Goal: Use online tool/utility

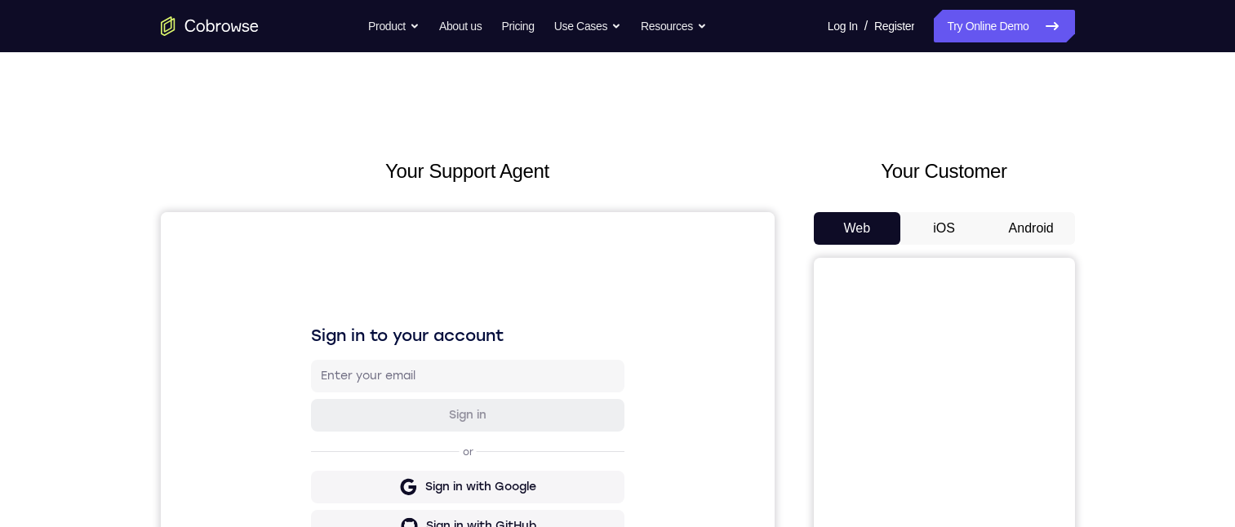
scroll to position [91, 0]
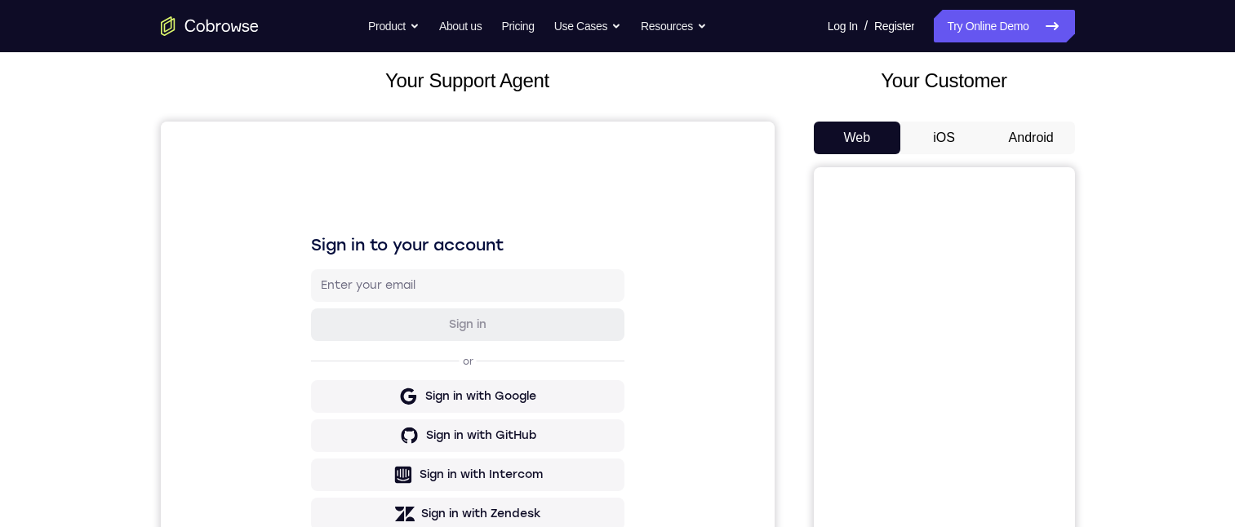
click at [1035, 122] on button "Android" at bounding box center [1030, 138] width 87 height 33
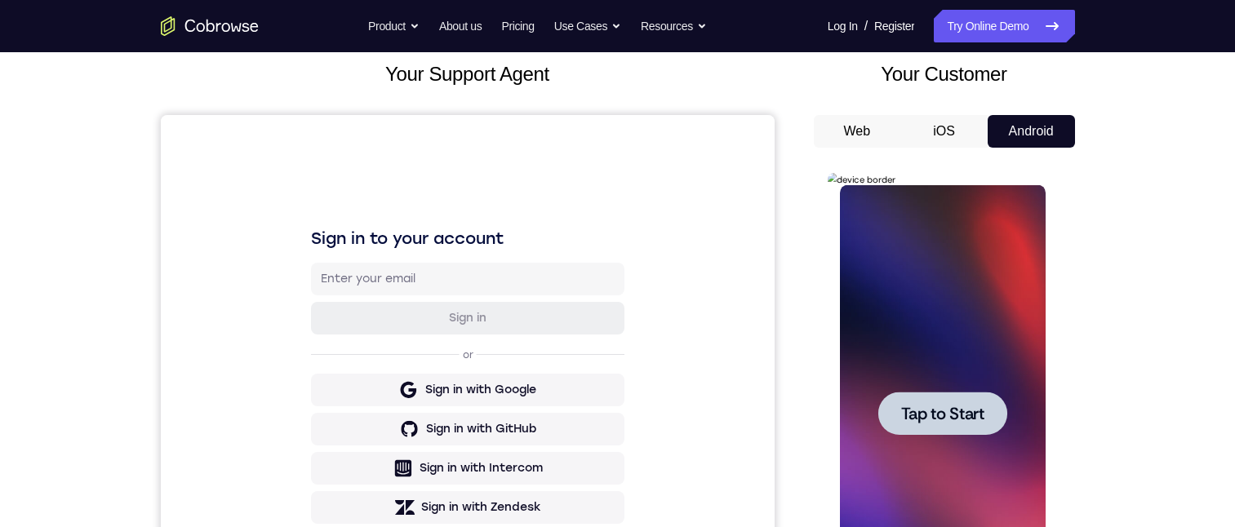
scroll to position [0, 0]
click at [968, 122] on span "Tap to Start" at bounding box center [942, 414] width 83 height 16
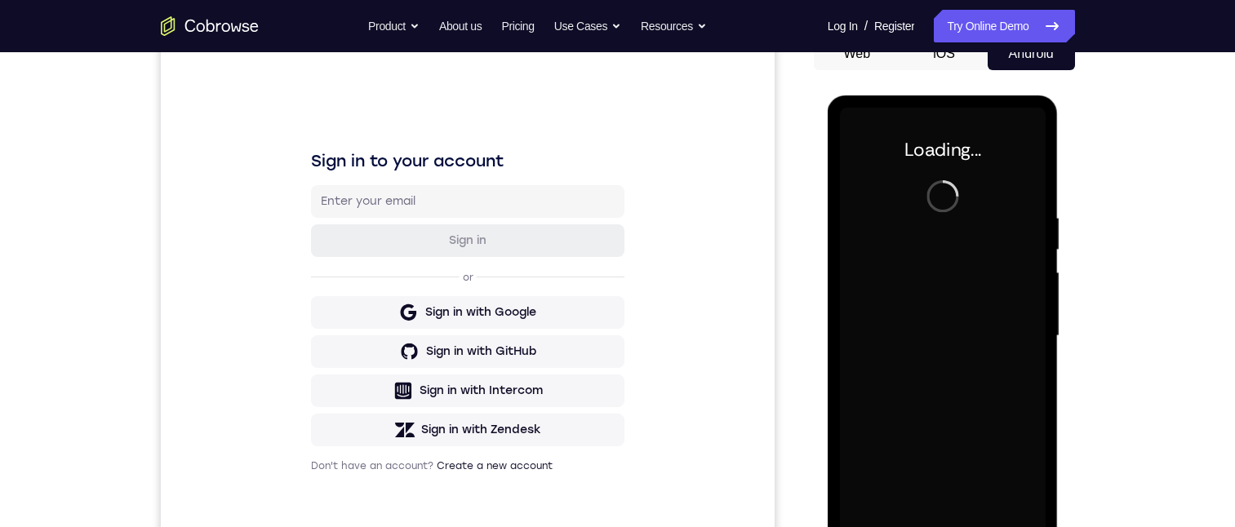
scroll to position [156, 0]
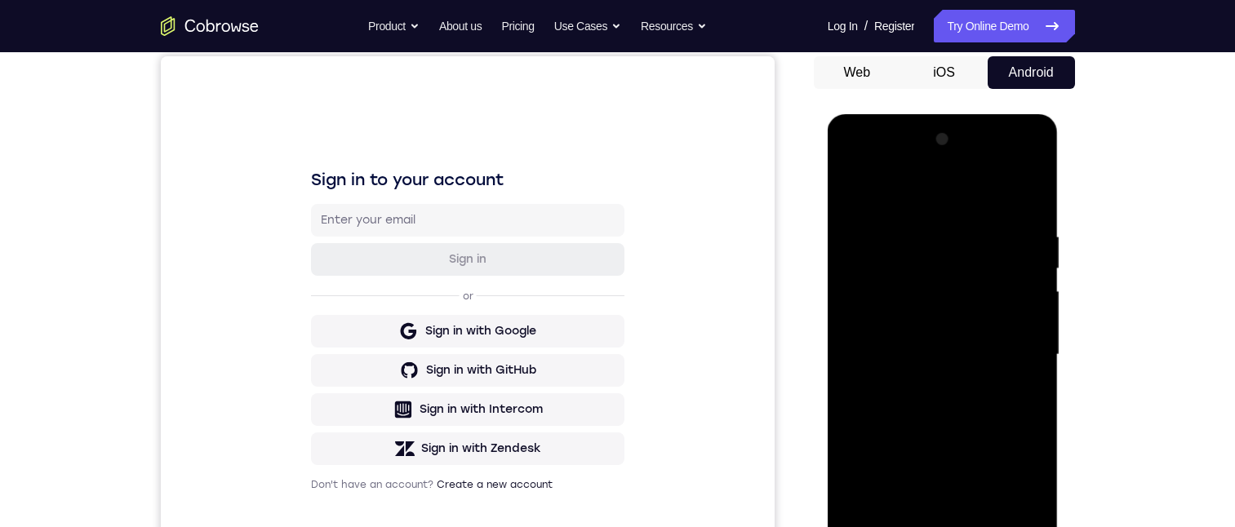
click at [945, 122] on div at bounding box center [943, 354] width 206 height 457
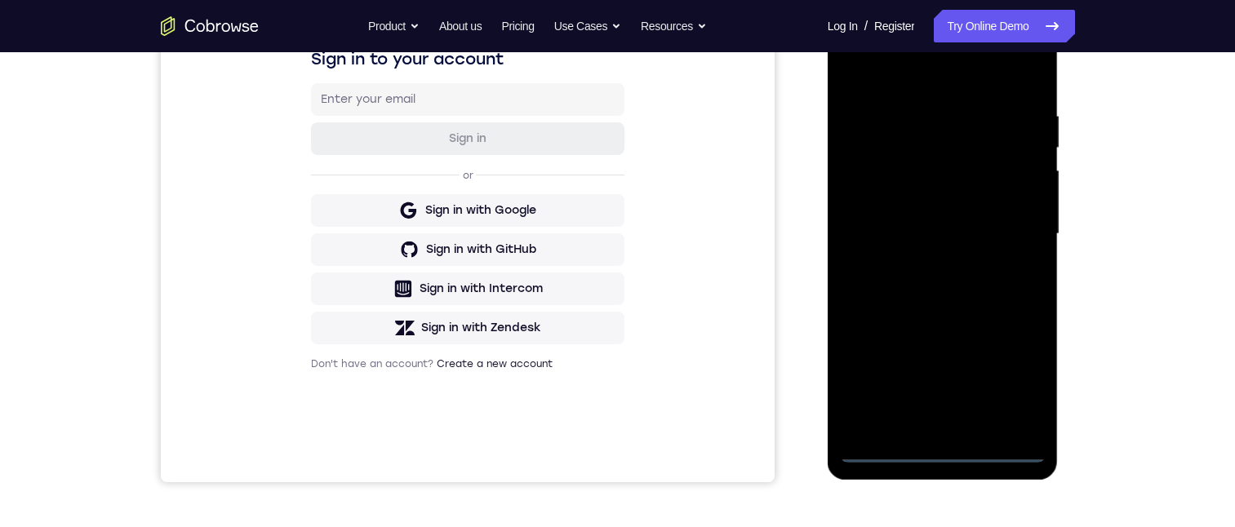
click at [1008, 122] on div at bounding box center [943, 234] width 206 height 457
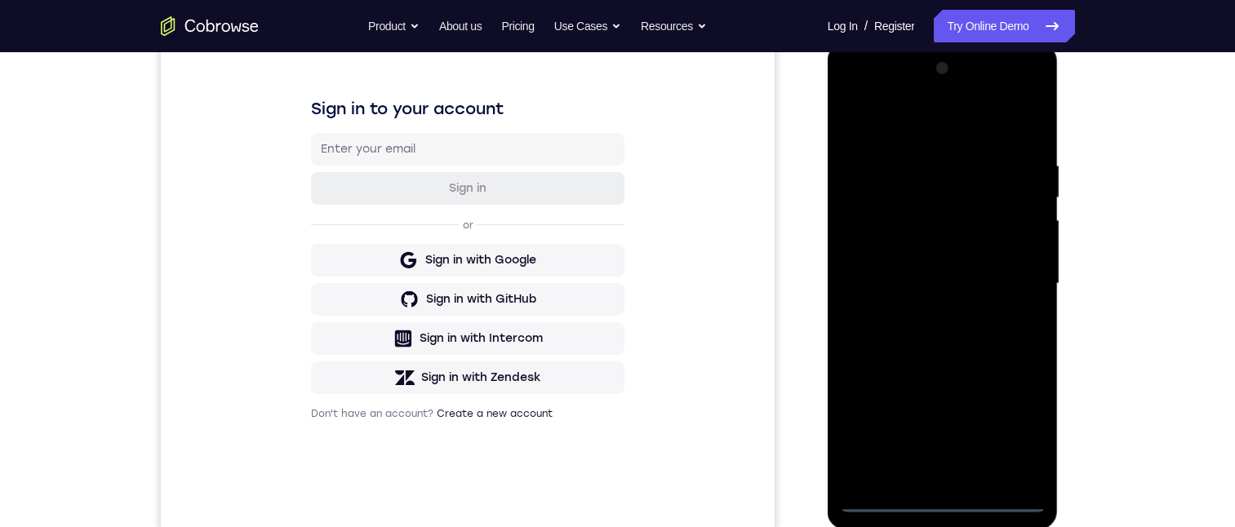
click at [924, 122] on div at bounding box center [943, 283] width 206 height 457
click at [1009, 122] on div at bounding box center [943, 283] width 206 height 457
click at [929, 122] on div at bounding box center [943, 283] width 206 height 457
click at [921, 122] on div at bounding box center [943, 283] width 206 height 457
click at [927, 122] on div at bounding box center [943, 283] width 206 height 457
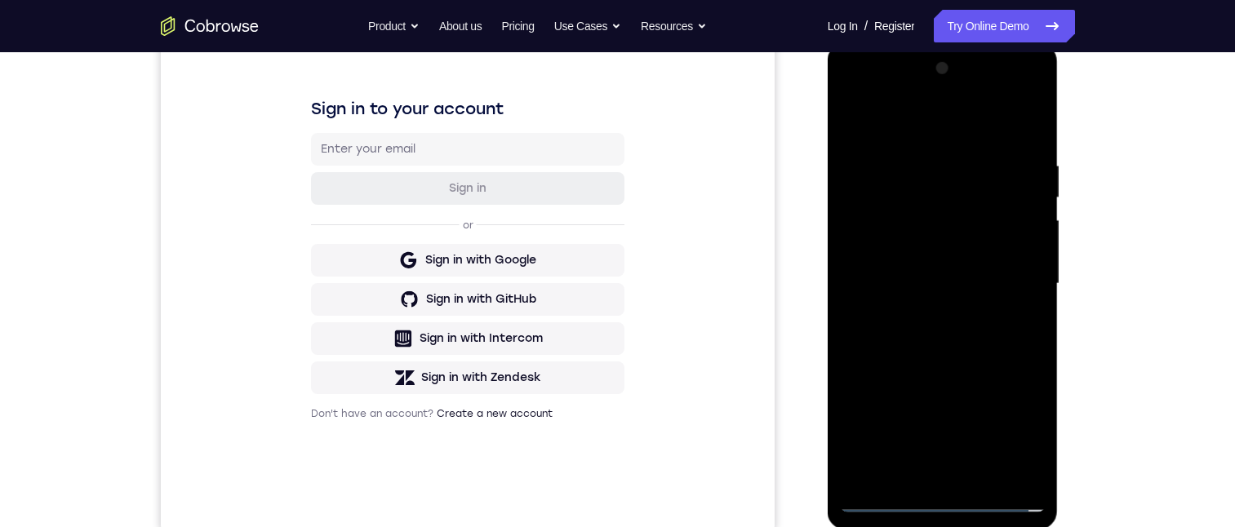
click at [927, 122] on div at bounding box center [943, 283] width 206 height 457
click at [924, 122] on div at bounding box center [943, 283] width 206 height 457
drag, startPoint x: 920, startPoint y: 124, endPoint x: 925, endPoint y: 104, distance: 20.8
click at [925, 95] on div at bounding box center [943, 283] width 206 height 457
click at [925, 122] on div at bounding box center [943, 283] width 206 height 457
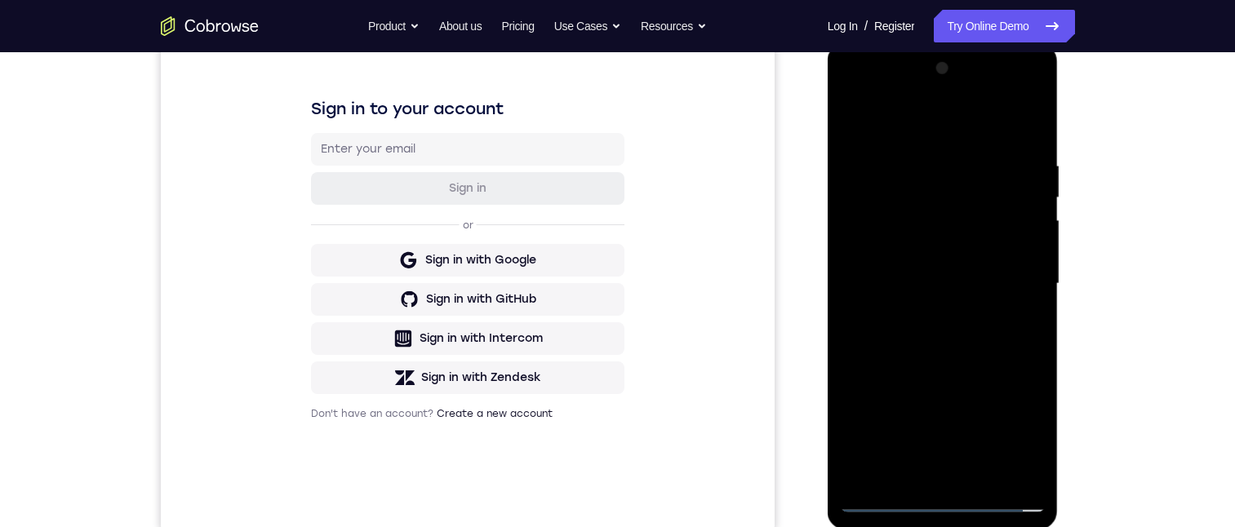
click at [847, 95] on div at bounding box center [943, 283] width 206 height 457
click at [875, 122] on div at bounding box center [943, 283] width 206 height 457
click at [949, 122] on div at bounding box center [943, 283] width 206 height 457
click at [979, 122] on div at bounding box center [943, 283] width 206 height 457
click at [944, 122] on div at bounding box center [943, 283] width 206 height 457
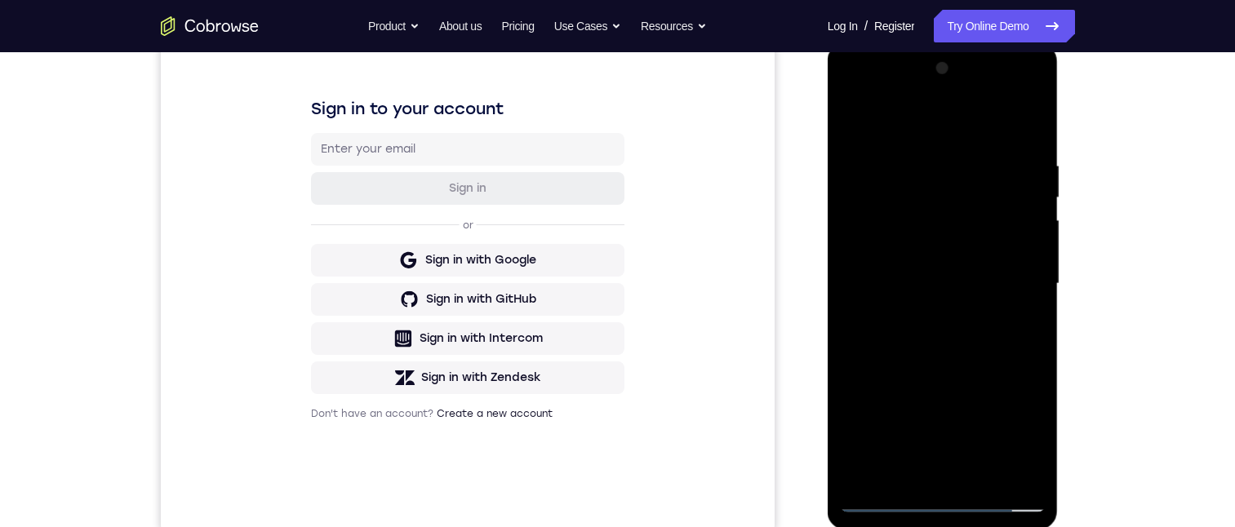
click at [976, 122] on div at bounding box center [943, 283] width 206 height 457
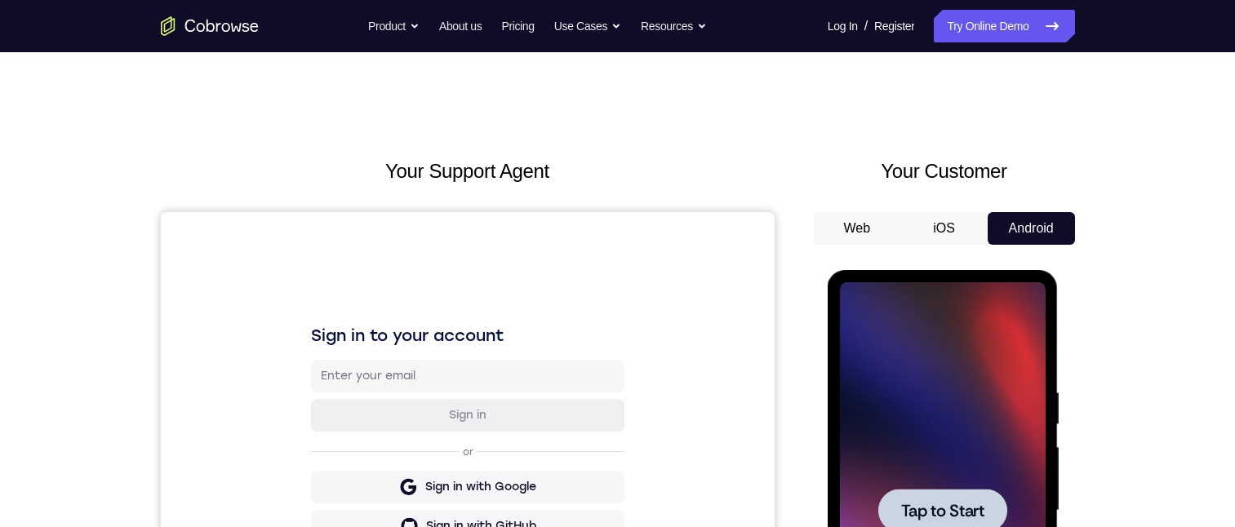
scroll to position [179, 0]
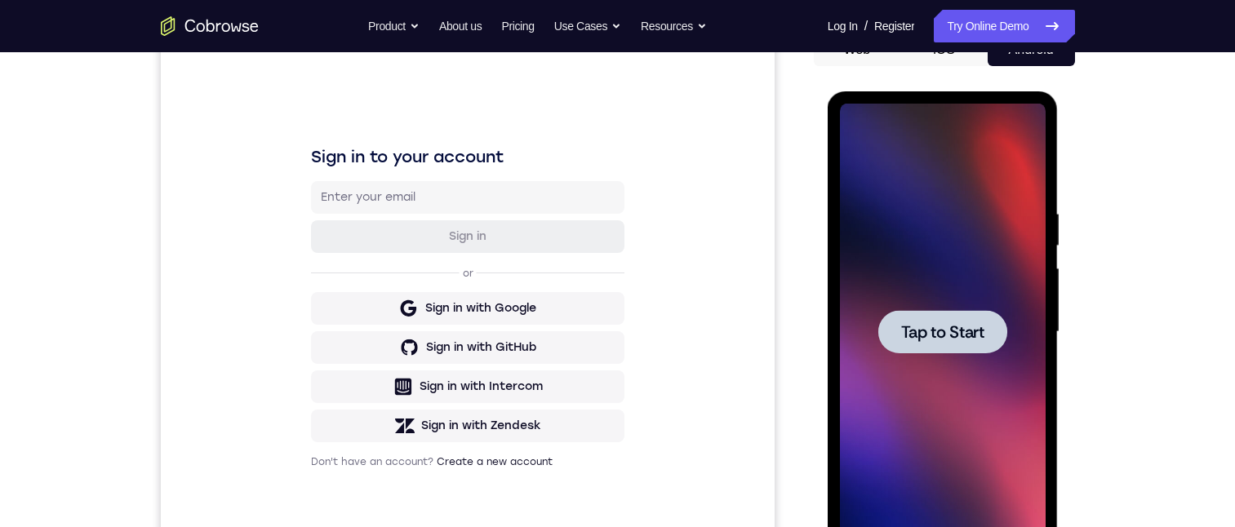
click at [939, 122] on div at bounding box center [942, 331] width 129 height 43
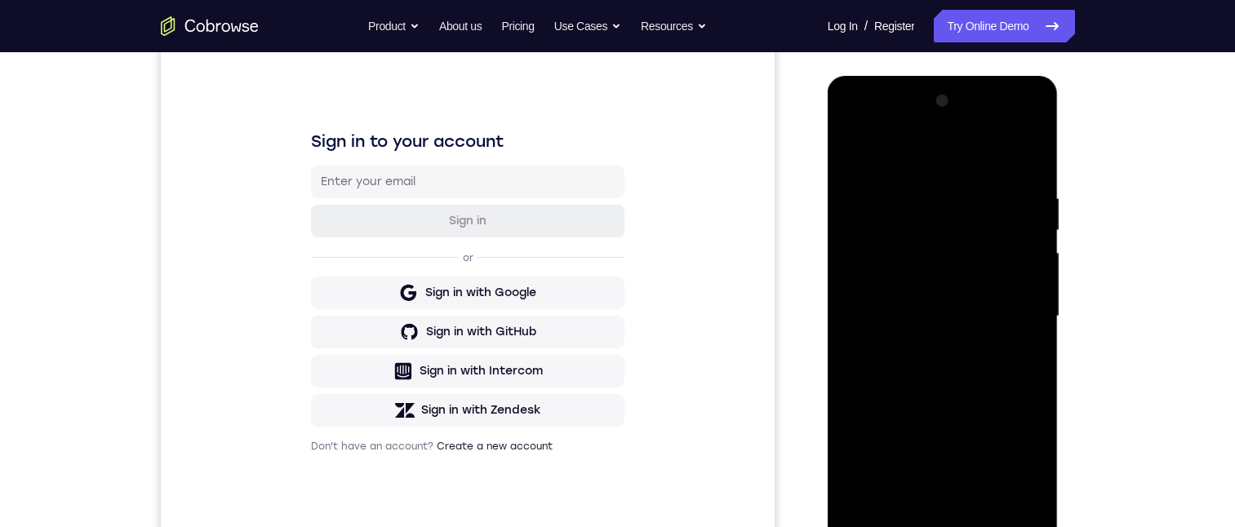
scroll to position [276, 0]
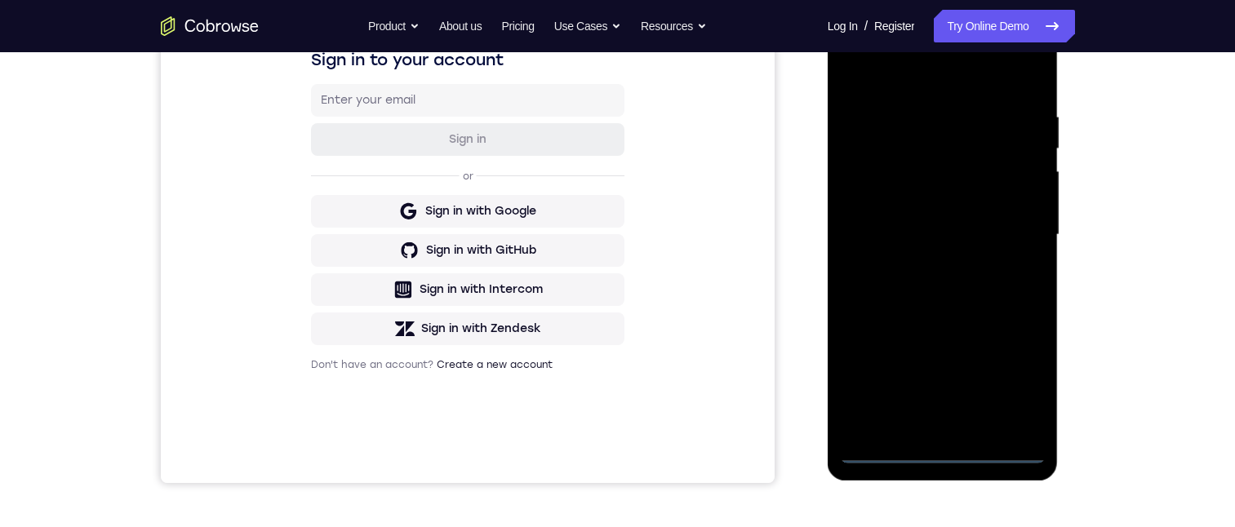
click at [947, 122] on div at bounding box center [943, 235] width 206 height 457
click at [1018, 122] on div at bounding box center [943, 235] width 206 height 457
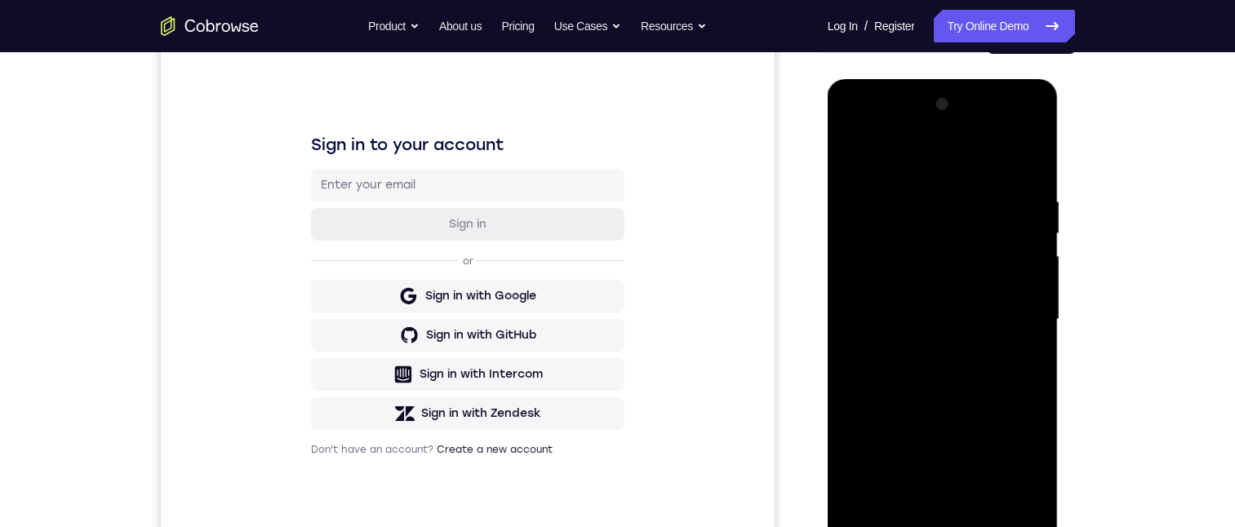
click at [903, 122] on div at bounding box center [943, 319] width 206 height 457
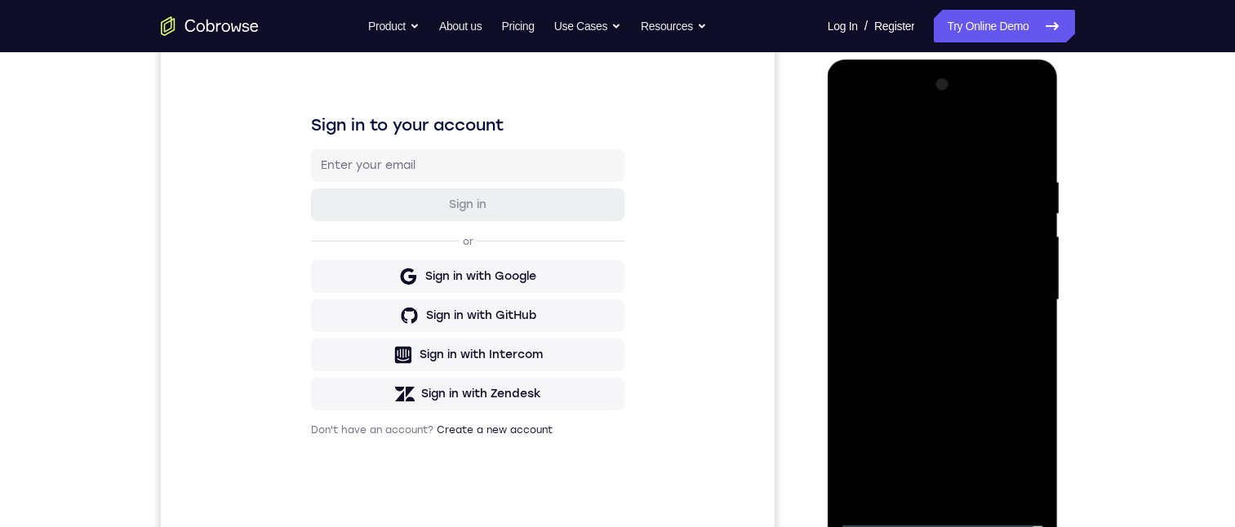
click at [1004, 122] on div at bounding box center [943, 300] width 206 height 457
click at [929, 122] on div at bounding box center [943, 300] width 206 height 457
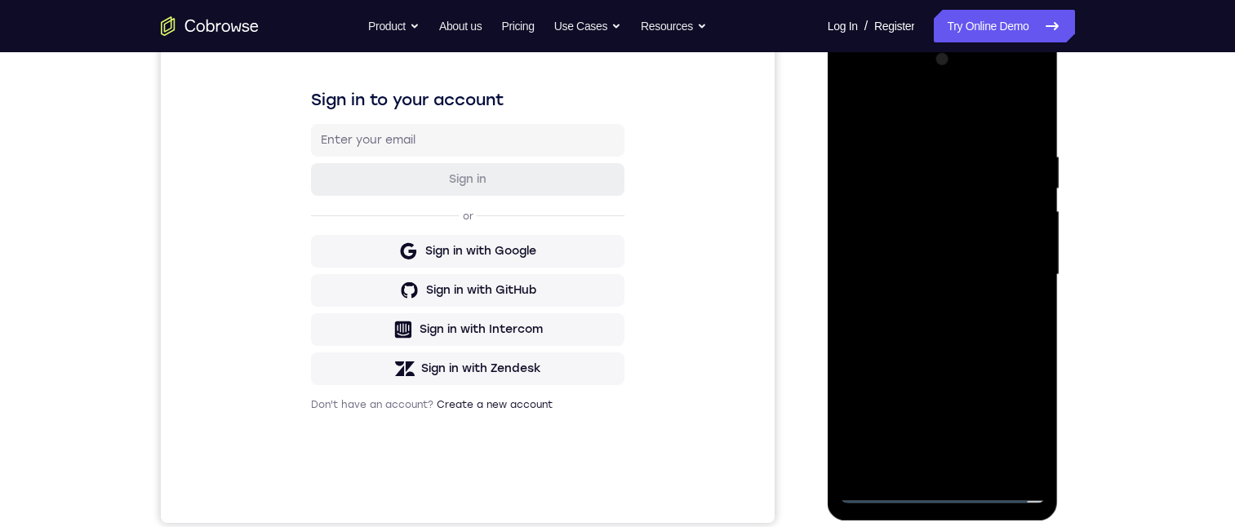
click at [928, 122] on div at bounding box center [943, 275] width 206 height 457
click at [924, 122] on div at bounding box center [943, 275] width 206 height 457
click at [927, 122] on div at bounding box center [943, 274] width 206 height 457
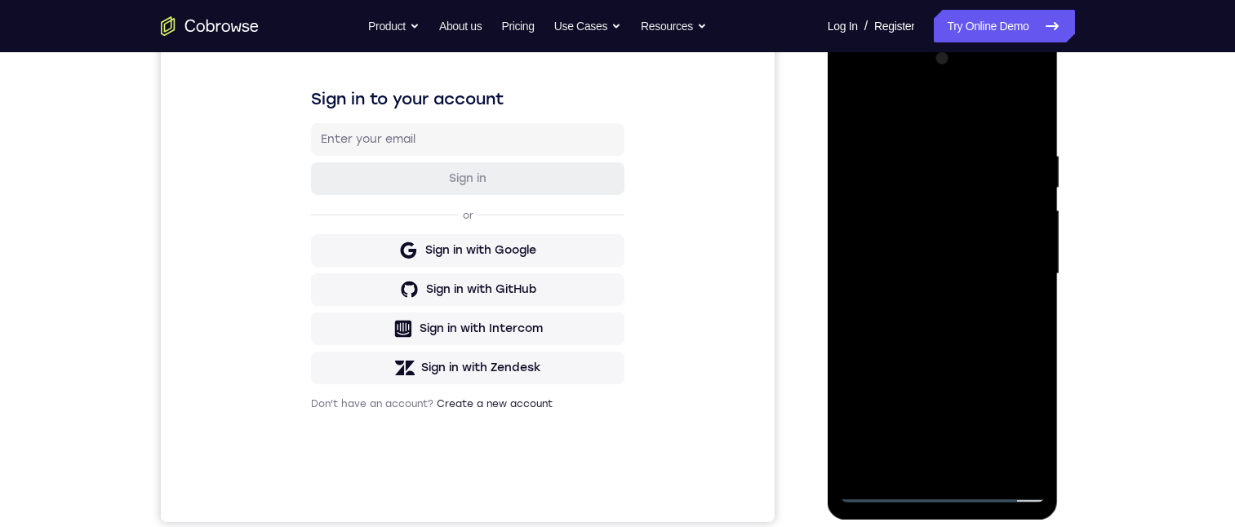
click at [925, 122] on div at bounding box center [943, 274] width 206 height 457
click at [933, 122] on div at bounding box center [943, 274] width 206 height 457
drag, startPoint x: 912, startPoint y: 125, endPoint x: 917, endPoint y: 79, distance: 46.0
click at [916, 63] on div at bounding box center [943, 274] width 206 height 457
click at [943, 122] on div at bounding box center [943, 274] width 206 height 457
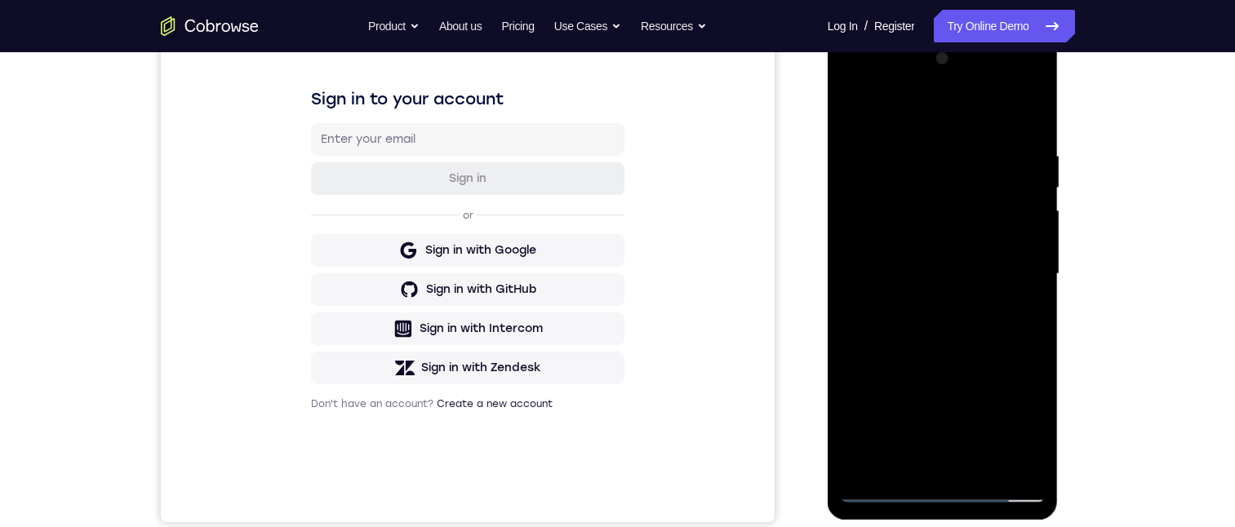
click at [917, 122] on div at bounding box center [943, 274] width 206 height 457
click at [1009, 122] on div at bounding box center [943, 274] width 206 height 457
click at [1028, 119] on div at bounding box center [943, 274] width 206 height 457
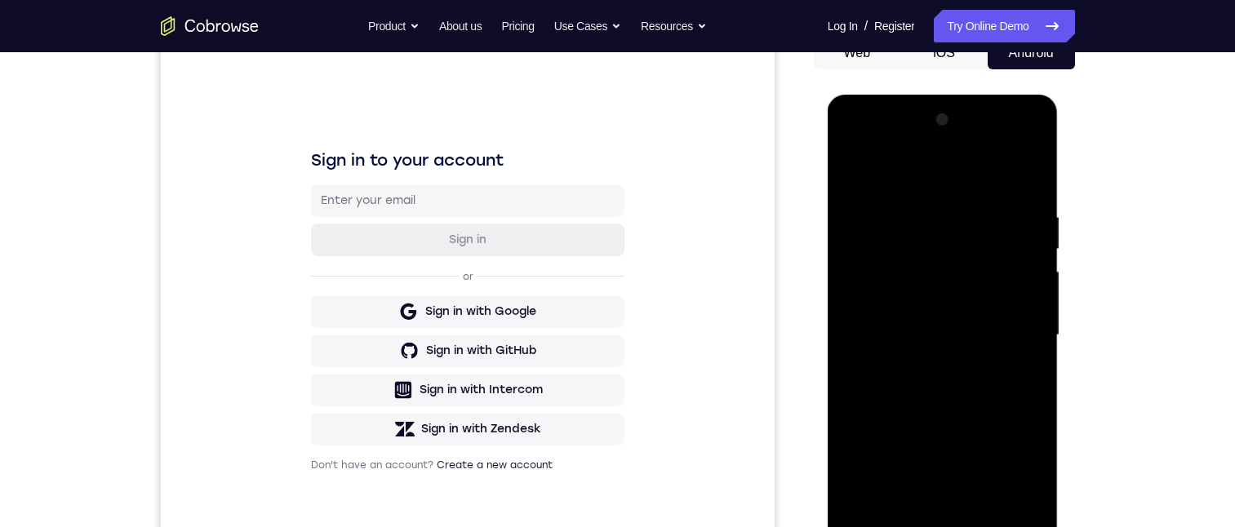
click at [1034, 122] on div at bounding box center [943, 335] width 206 height 457
click at [980, 122] on div at bounding box center [943, 335] width 206 height 457
click at [932, 122] on div at bounding box center [943, 335] width 206 height 457
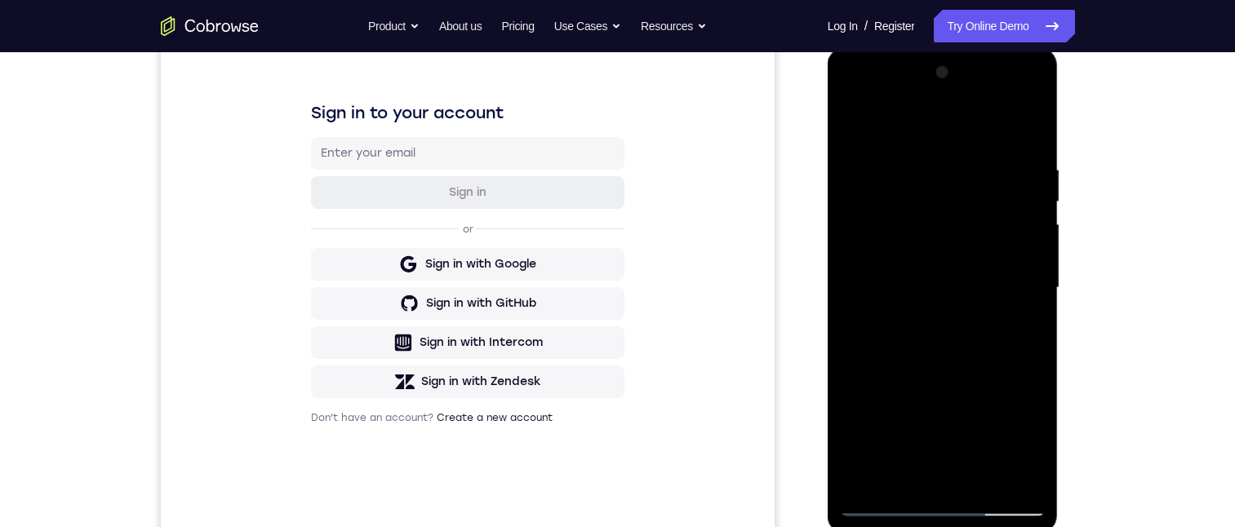
click at [854, 122] on div at bounding box center [943, 288] width 206 height 457
click at [986, 122] on div at bounding box center [943, 288] width 206 height 457
click at [908, 122] on div at bounding box center [943, 288] width 206 height 457
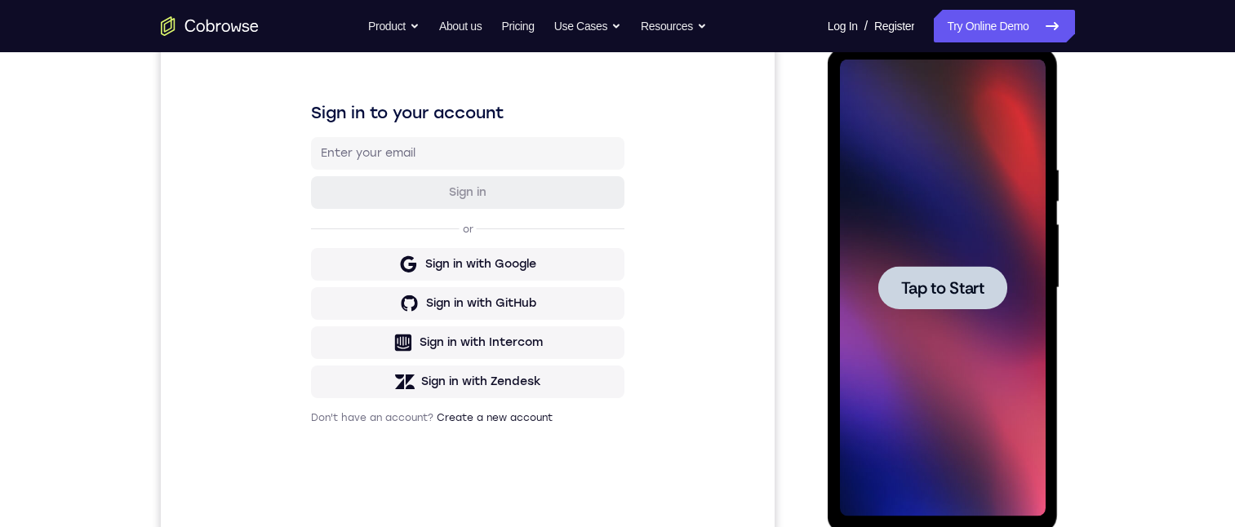
click at [935, 122] on span "Tap to Start" at bounding box center [942, 288] width 83 height 16
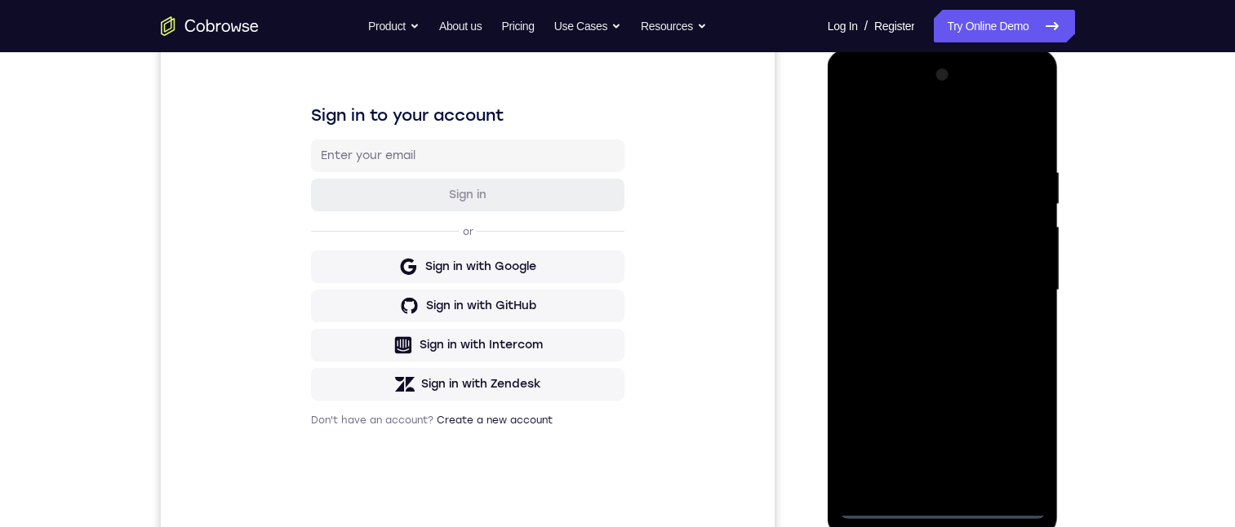
scroll to position [276, 0]
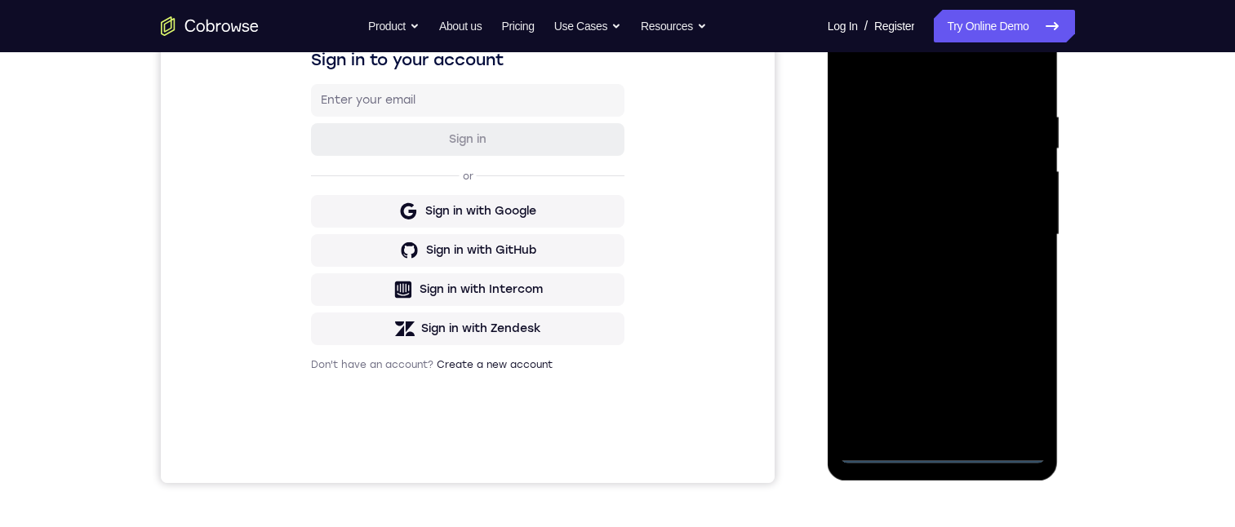
click at [942, 122] on div at bounding box center [943, 235] width 206 height 457
click at [1014, 122] on div at bounding box center [943, 235] width 206 height 457
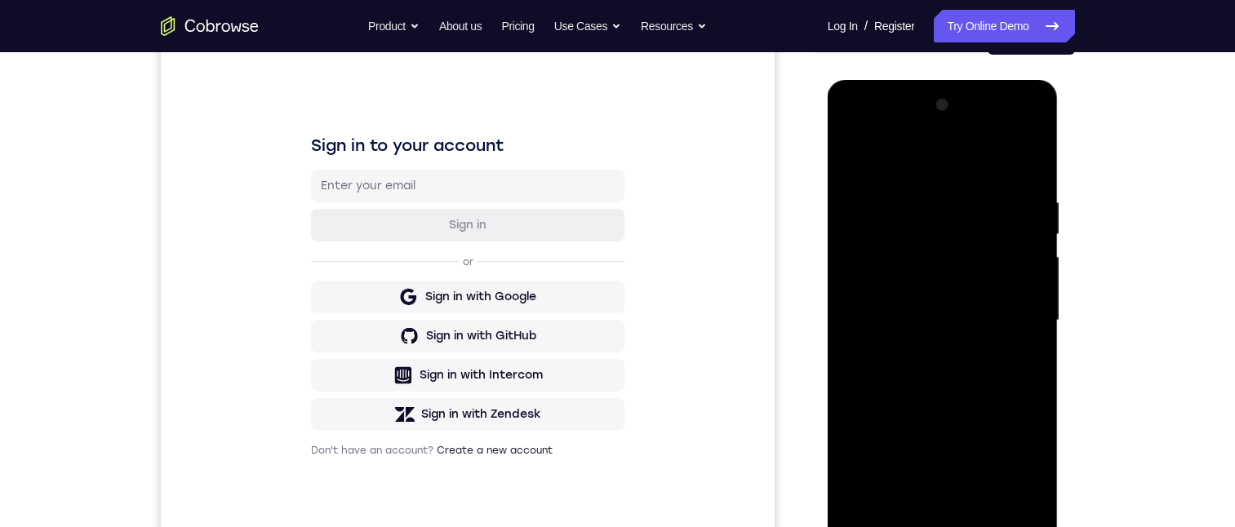
click at [924, 122] on div at bounding box center [943, 320] width 206 height 457
click at [1006, 122] on div at bounding box center [943, 320] width 206 height 457
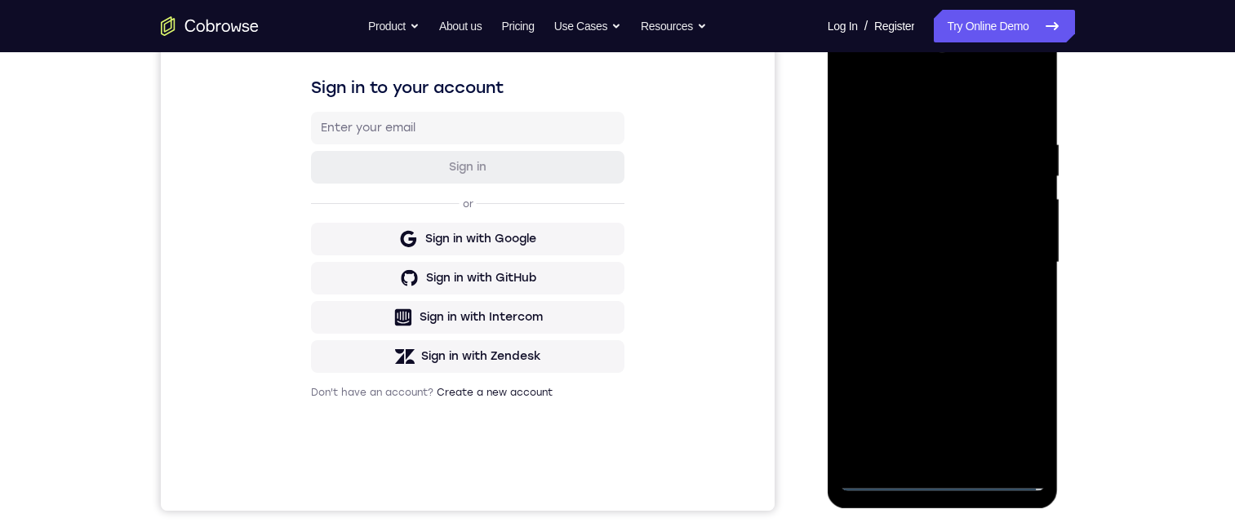
click at [926, 122] on div at bounding box center [943, 262] width 206 height 457
click at [907, 122] on div at bounding box center [943, 262] width 206 height 457
click at [924, 122] on div at bounding box center [943, 262] width 206 height 457
click at [921, 122] on div at bounding box center [943, 262] width 206 height 457
click at [910, 122] on div at bounding box center [943, 262] width 206 height 457
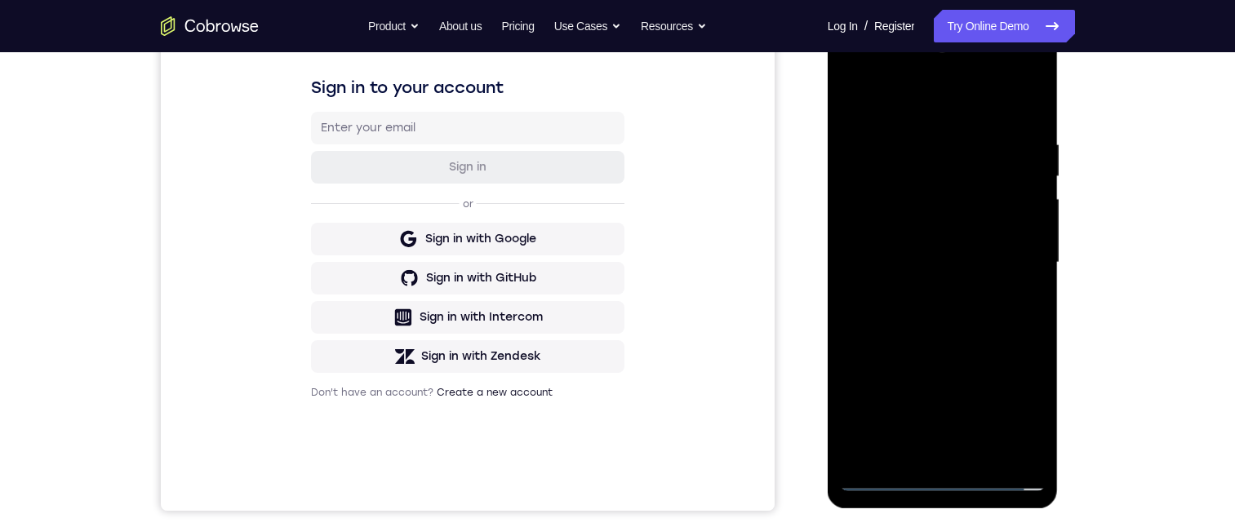
click at [976, 122] on div at bounding box center [943, 262] width 206 height 457
drag, startPoint x: 917, startPoint y: 104, endPoint x: 924, endPoint y: 80, distance: 25.3
click at [921, 75] on div at bounding box center [943, 262] width 206 height 457
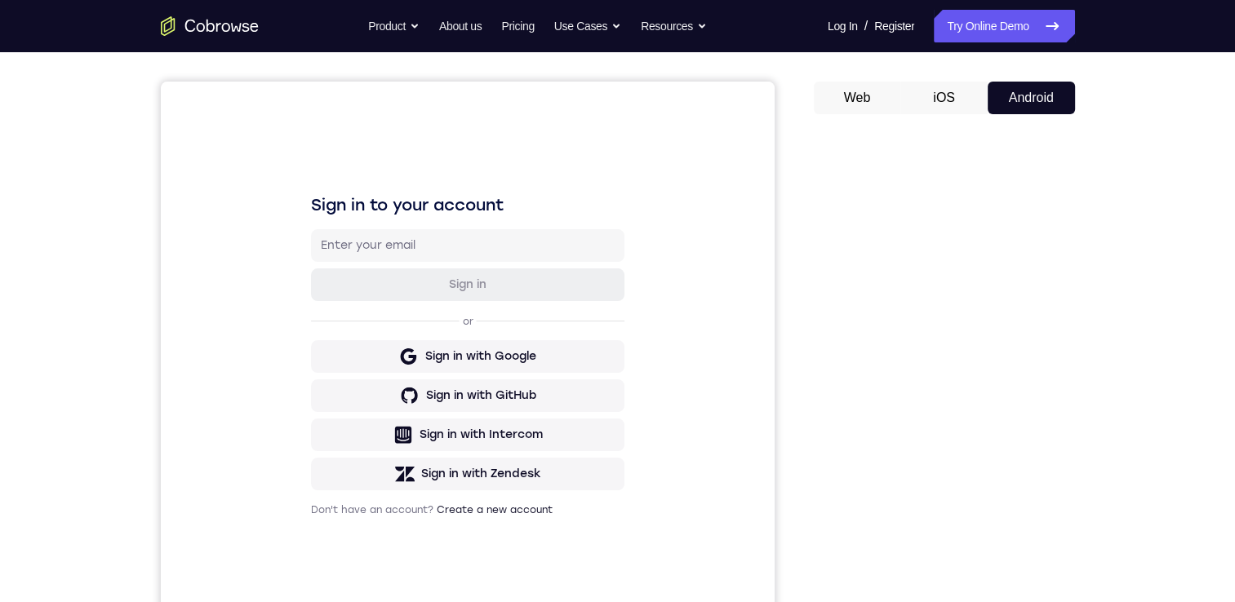
scroll to position [65, 0]
